Goal: Task Accomplishment & Management: Manage account settings

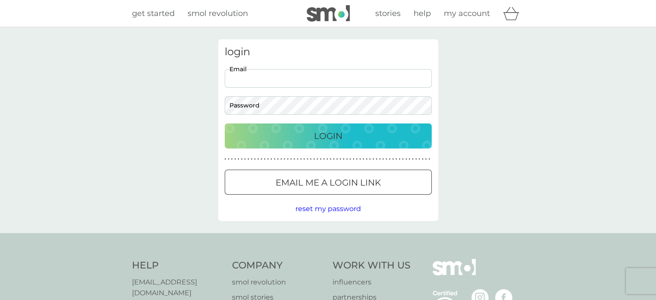
click at [346, 78] on input "Email" at bounding box center [328, 78] width 207 height 19
type input "[EMAIL_ADDRESS][DOMAIN_NAME]"
click at [333, 131] on p "Login" at bounding box center [328, 136] width 28 height 14
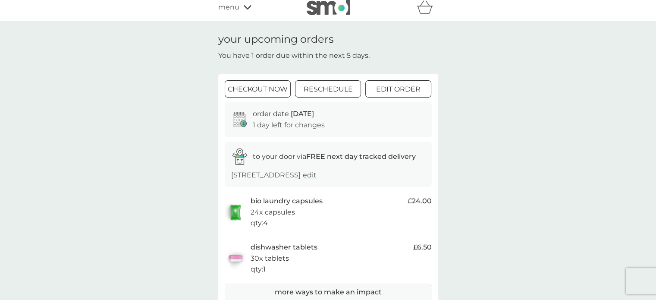
scroll to position [5, 0]
click at [351, 89] on p "reschedule" at bounding box center [327, 90] width 49 height 11
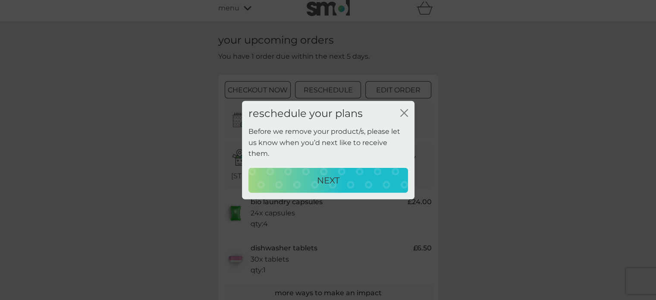
click at [331, 181] on p "NEXT" at bounding box center [328, 180] width 22 height 14
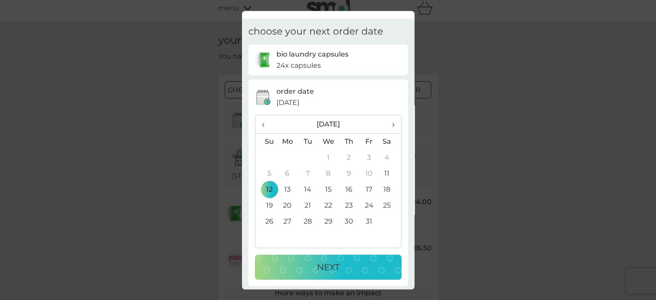
scroll to position [19, 0]
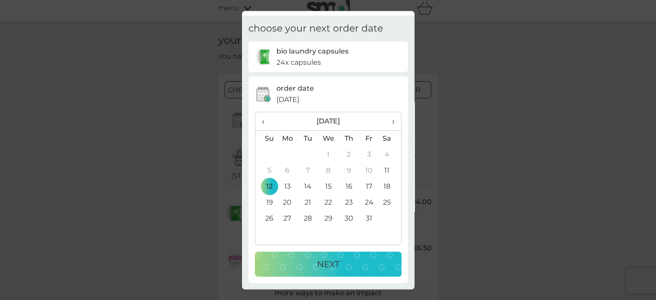
click at [388, 122] on span "›" at bounding box center [390, 121] width 9 height 18
click at [287, 184] on td "10" at bounding box center [287, 187] width 21 height 16
click at [310, 272] on button "NEXT" at bounding box center [328, 263] width 147 height 25
click at [264, 120] on span "‹" at bounding box center [266, 121] width 9 height 18
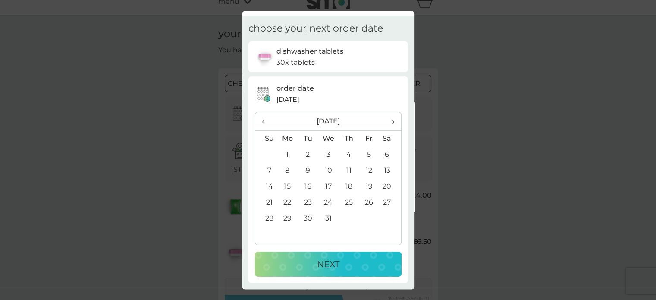
click at [263, 123] on span "‹" at bounding box center [266, 121] width 9 height 18
click at [290, 188] on td "10" at bounding box center [287, 187] width 21 height 16
click at [331, 273] on button "NEXT" at bounding box center [328, 263] width 147 height 25
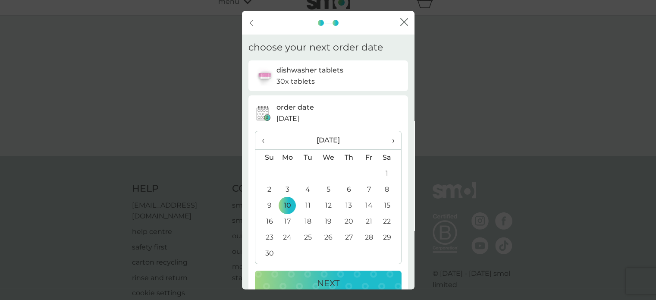
scroll to position [0, 0]
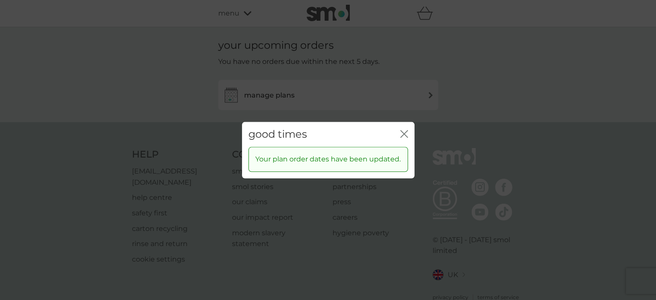
click at [403, 141] on div "good times close" at bounding box center [328, 134] width 173 height 25
click at [403, 136] on icon "close" at bounding box center [404, 134] width 8 height 8
